Goal: Transaction & Acquisition: Register for event/course

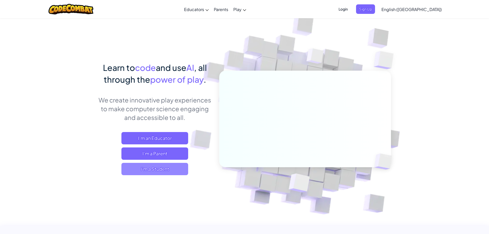
click at [158, 168] on span "I'm a Student" at bounding box center [154, 169] width 67 height 12
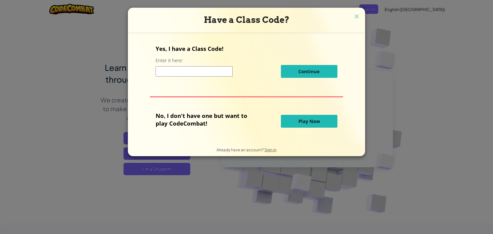
click at [190, 77] on div "Continue" at bounding box center [247, 71] width 182 height 13
click at [180, 67] on input at bounding box center [194, 71] width 77 height 10
type input "LuckFarmLeft"
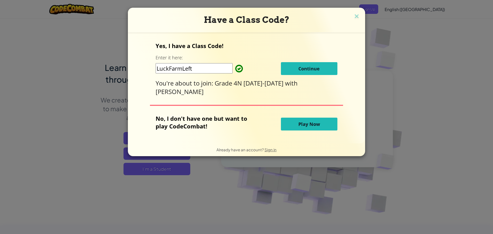
click at [292, 64] on button "Continue" at bounding box center [309, 68] width 56 height 13
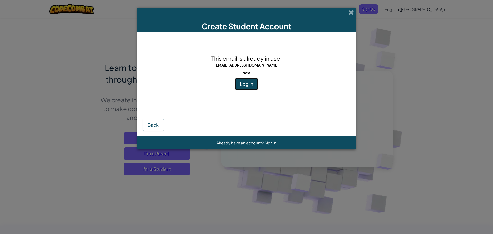
click at [253, 81] on button "Log In" at bounding box center [246, 84] width 23 height 12
